Goal: Navigation & Orientation: Find specific page/section

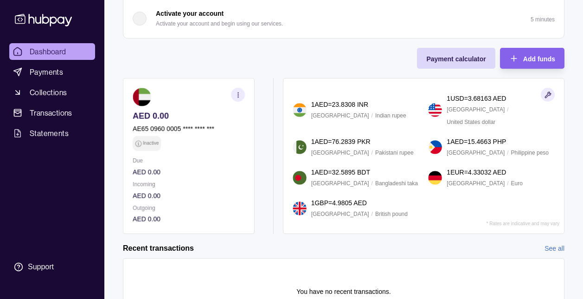
scroll to position [222, 0]
click at [240, 96] on icon "button" at bounding box center [238, 94] width 7 height 7
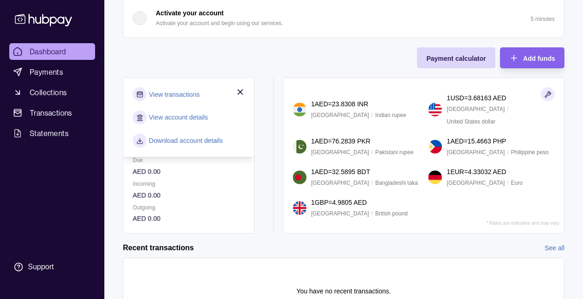
click at [189, 95] on link "View transactions" at bounding box center [174, 94] width 51 height 10
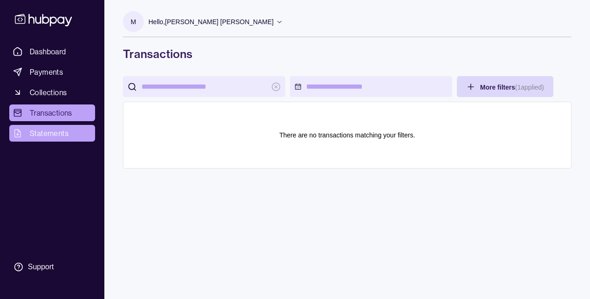
click at [50, 132] on span "Statements" at bounding box center [49, 132] width 39 height 11
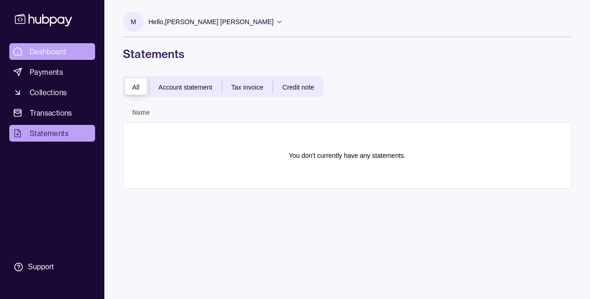
click at [63, 54] on span "Dashboard" at bounding box center [48, 51] width 37 height 11
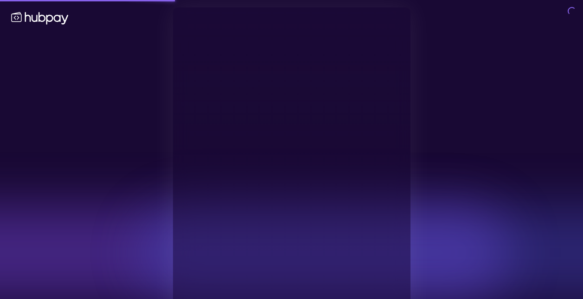
type input "**********"
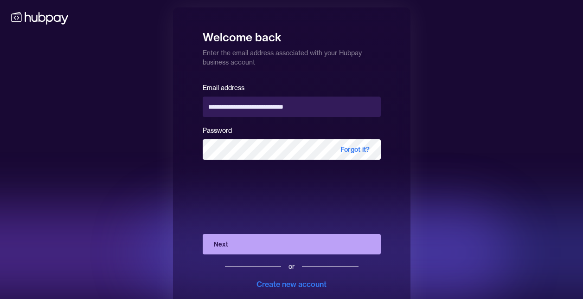
scroll to position [22, 0]
